Goal: Check status: Check status

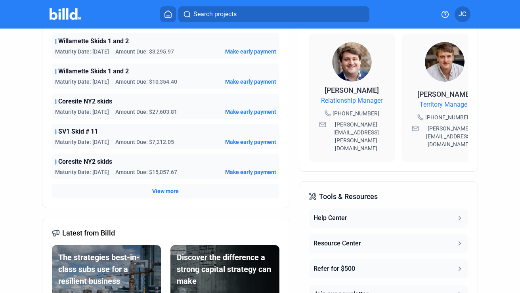
scroll to position [240, 0]
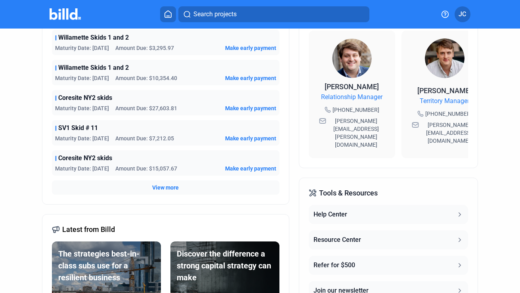
click at [164, 189] on span "View more" at bounding box center [165, 187] width 27 height 8
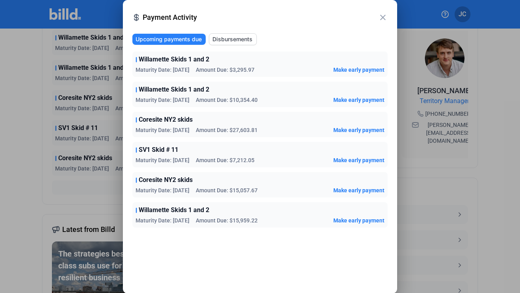
click at [383, 16] on mat-icon "close" at bounding box center [383, 18] width 10 height 10
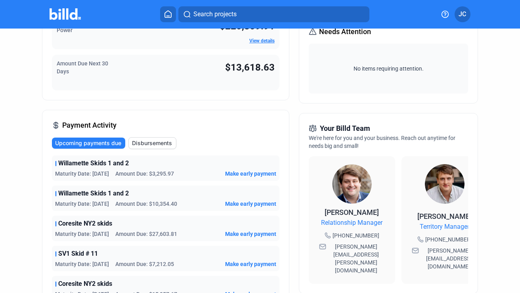
scroll to position [114, 0]
click at [159, 145] on span "Disbursements" at bounding box center [152, 143] width 40 height 8
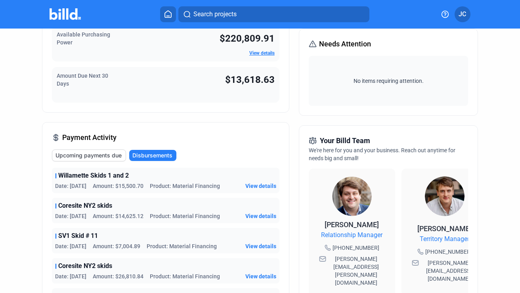
scroll to position [106, 0]
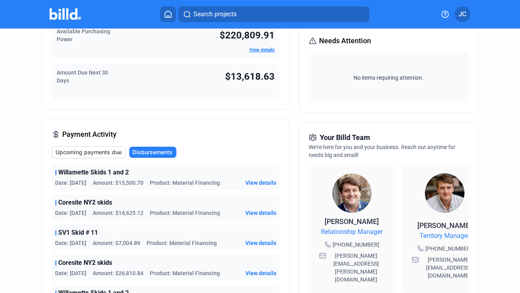
click at [111, 151] on span "Upcoming payments due" at bounding box center [88, 152] width 66 height 8
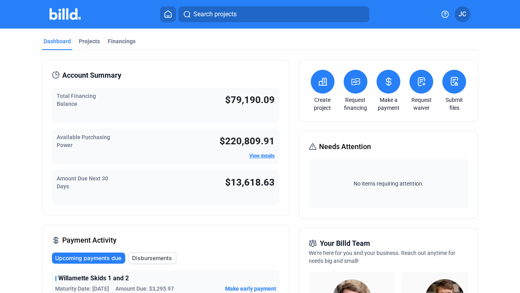
scroll to position [0, 0]
click at [115, 42] on div "Financings" at bounding box center [122, 41] width 28 height 8
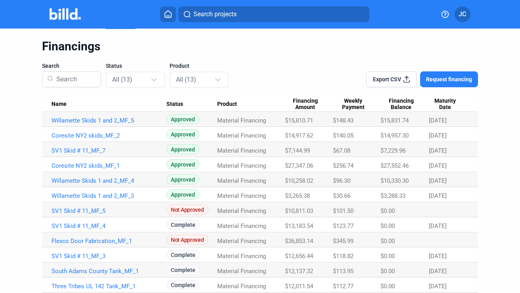
scroll to position [17, 0]
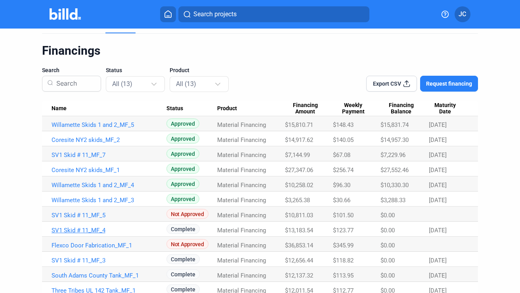
click at [99, 229] on link "SV1 Skid # 11_MF_4" at bounding box center [108, 230] width 115 height 7
